Goal: Information Seeking & Learning: Find specific fact

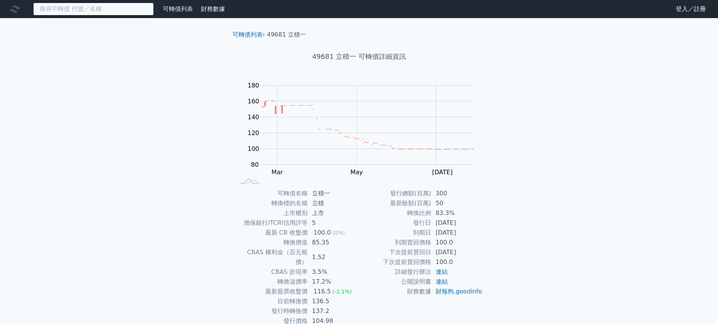
click at [84, 9] on input at bounding box center [93, 9] width 121 height 13
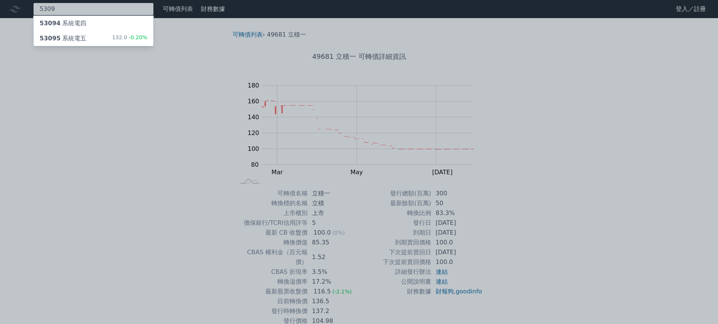
type input "5309"
click at [109, 32] on div "53095 系統電五 132.0 -0.20%" at bounding box center [94, 38] width 120 height 15
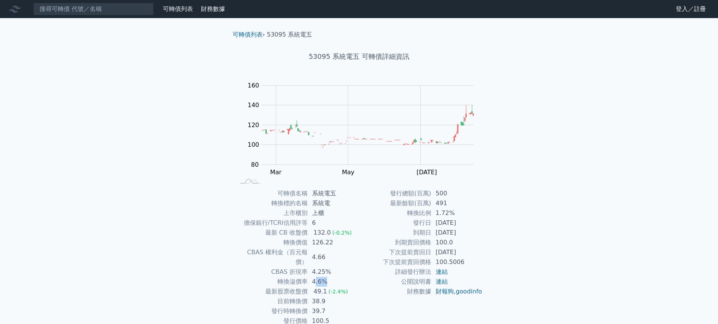
drag, startPoint x: 314, startPoint y: 271, endPoint x: 325, endPoint y: 275, distance: 12.2
click at [325, 277] on td "4.6%" at bounding box center [334, 282] width 52 height 10
click at [95, 8] on input at bounding box center [93, 9] width 121 height 13
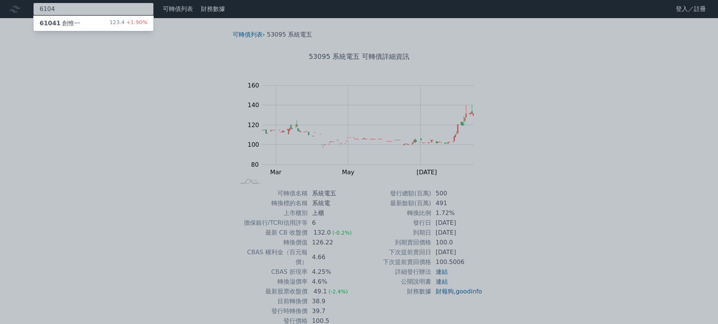
type input "6104"
click at [96, 20] on div "61041 創惟一 123.4 +1.90%" at bounding box center [94, 23] width 120 height 15
